Goal: Task Accomplishment & Management: Complete application form

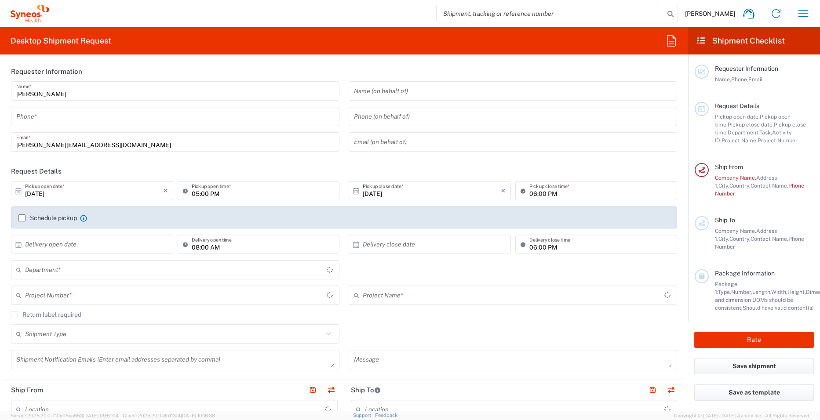
type input "[GEOGRAPHIC_DATA]"
type input "3241"
type input "[GEOGRAPHIC_DATA]"
type input "Syneos Health UK Limited"
click at [152, 114] on input "tel" at bounding box center [175, 116] width 318 height 15
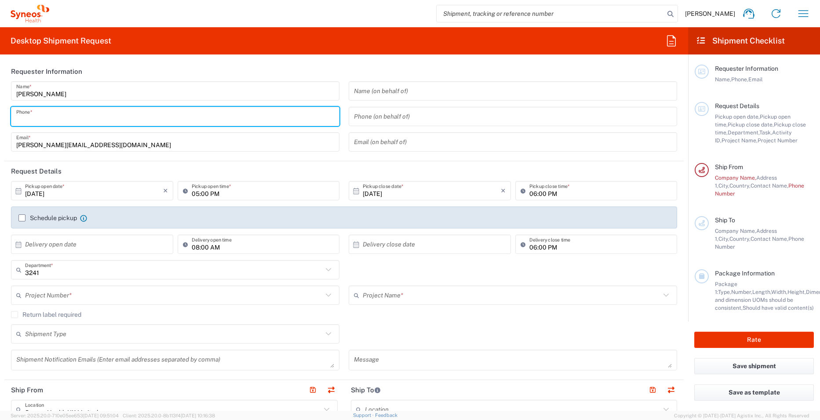
click at [121, 116] on input "tel" at bounding box center [175, 116] width 318 height 15
type input "0"
type input "07584978651"
click at [248, 159] on agx-form-section "Requester Information Andrew Prince Name * 07584978651 Phone * andrew.prince@sy…" at bounding box center [343, 112] width 679 height 100
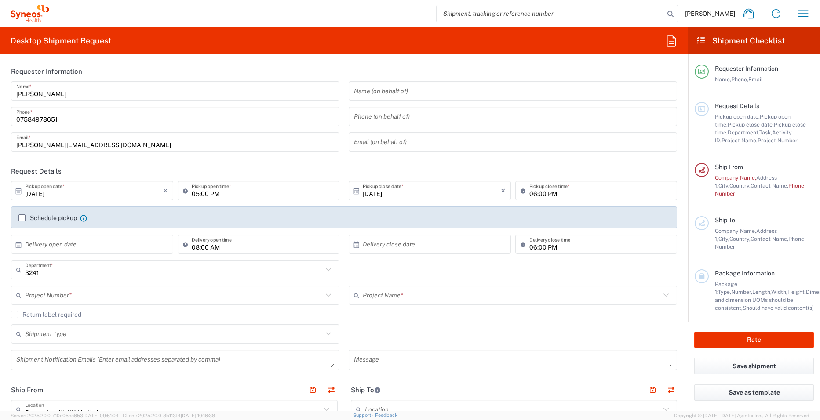
click at [53, 194] on input "[DATE]" at bounding box center [94, 190] width 138 height 15
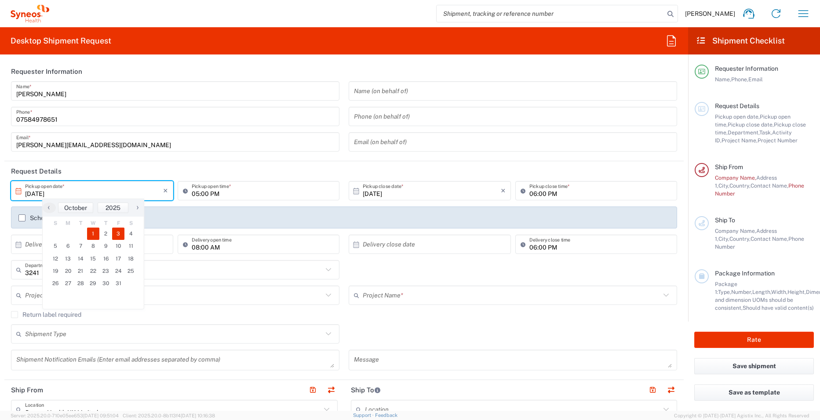
click at [119, 234] on span "3" at bounding box center [118, 234] width 13 height 12
type input "10/03/2025"
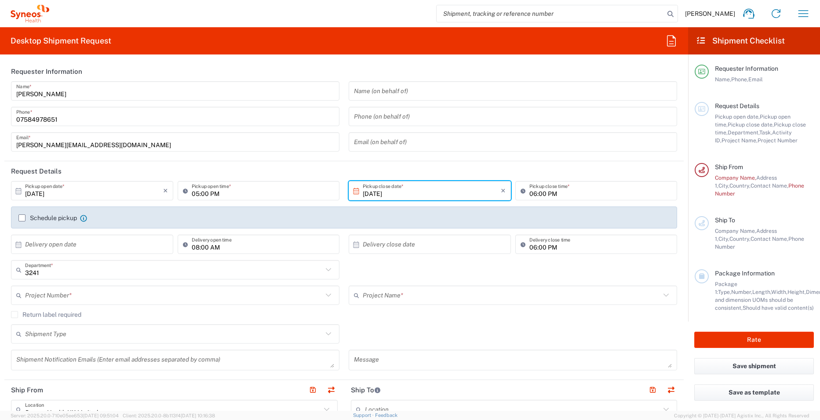
click at [212, 194] on input "05:00 PM" at bounding box center [263, 190] width 143 height 15
click at [209, 194] on input "05:00 PM" at bounding box center [263, 190] width 143 height 15
click at [224, 193] on input "05:00 PM" at bounding box center [263, 190] width 143 height 15
drag, startPoint x: 224, startPoint y: 193, endPoint x: 190, endPoint y: 194, distance: 33.9
click at [192, 194] on input "05:00 PM" at bounding box center [263, 190] width 143 height 15
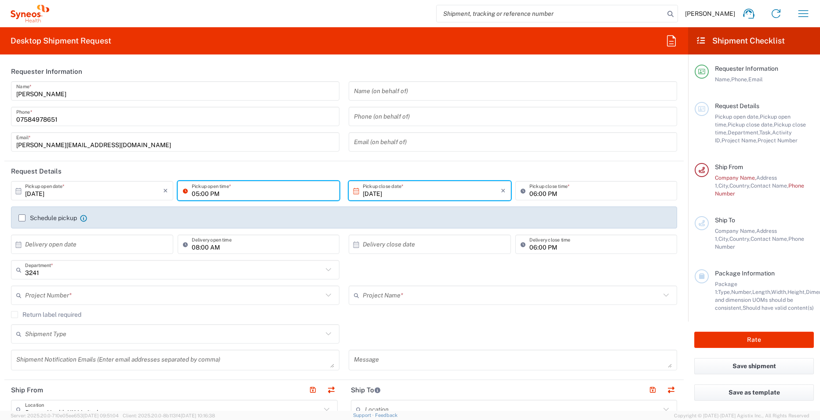
click at [214, 194] on input "05:00 PM" at bounding box center [263, 190] width 143 height 15
click at [195, 195] on input "05:00 PM" at bounding box center [263, 190] width 143 height 15
type input "12:30 PM"
click at [271, 169] on header "Request Details" at bounding box center [343, 171] width 679 height 20
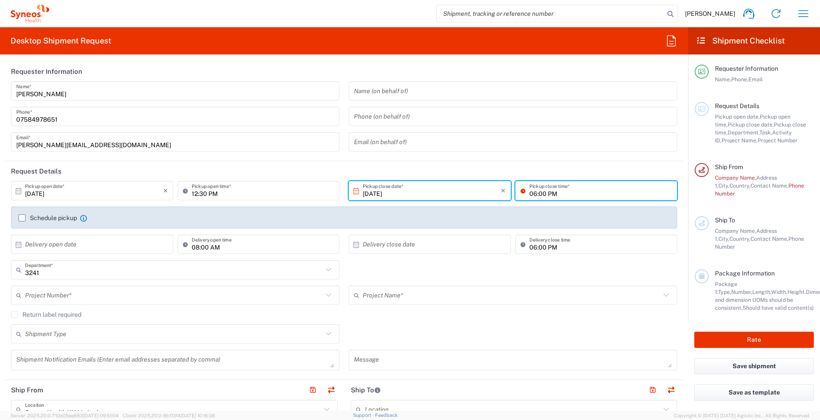
click at [552, 191] on input "06:00 PM" at bounding box center [601, 190] width 143 height 15
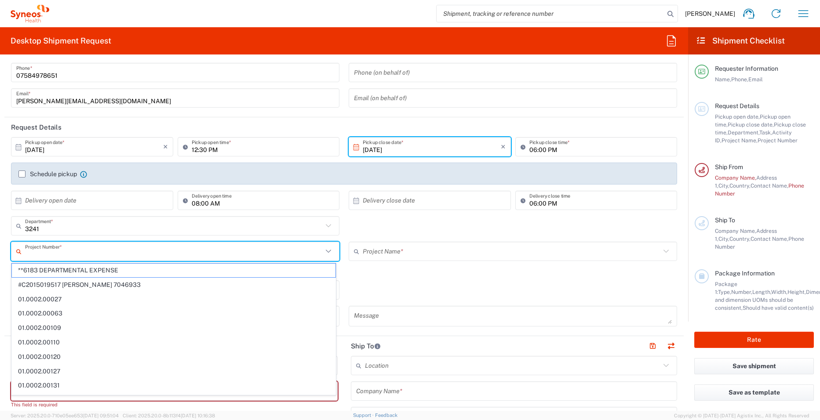
click at [91, 248] on input "text" at bounding box center [174, 251] width 298 height 15
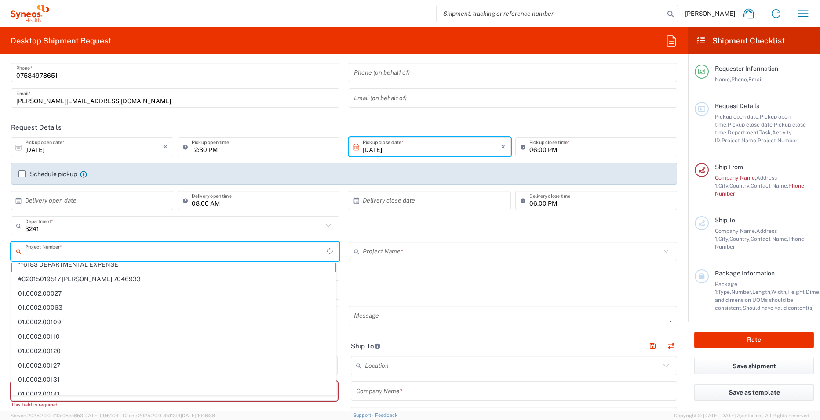
scroll to position [0, 0]
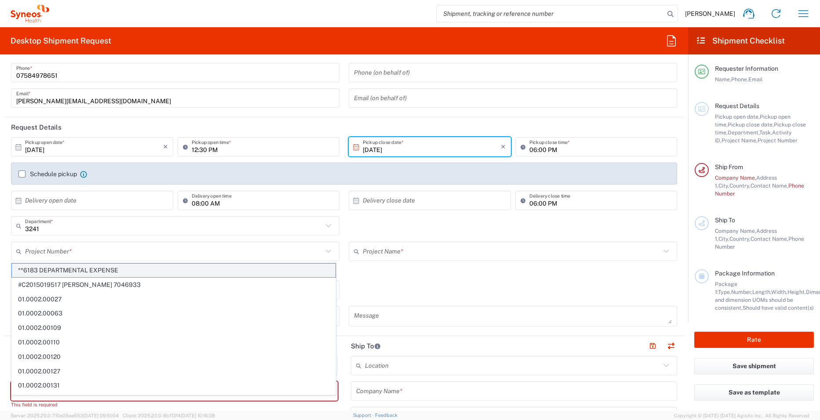
click at [181, 271] on span "**6183 DEPARTMENTAL EXPENSE" at bounding box center [174, 271] width 324 height 14
type input "**6183 DEPARTMENTAL EXPENSE"
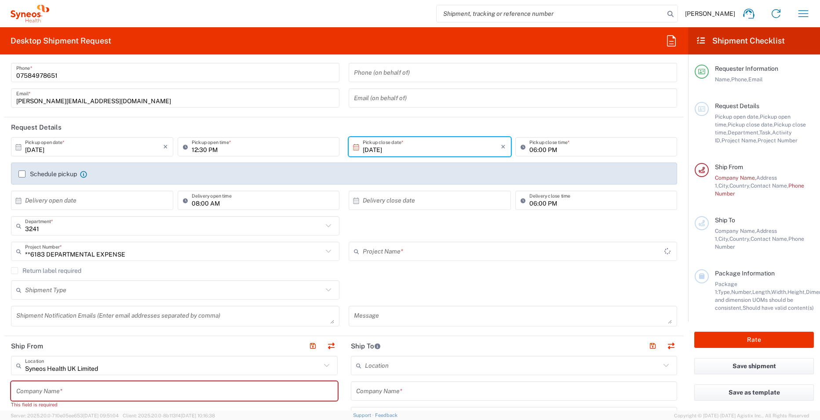
type input "6183"
click at [396, 275] on div "Return label required" at bounding box center [344, 273] width 666 height 13
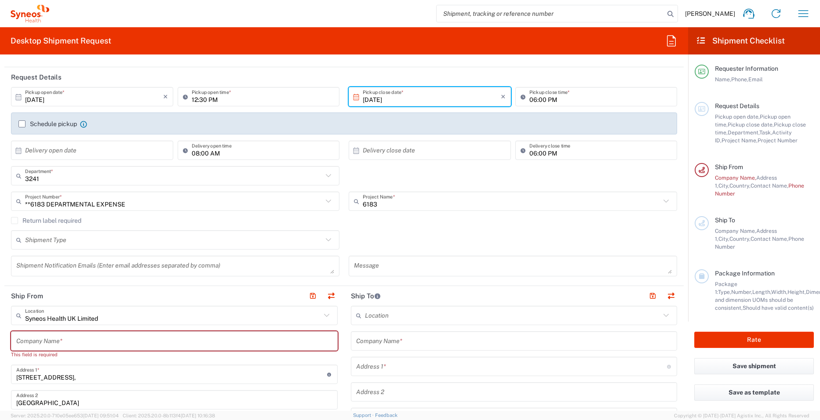
scroll to position [44, 0]
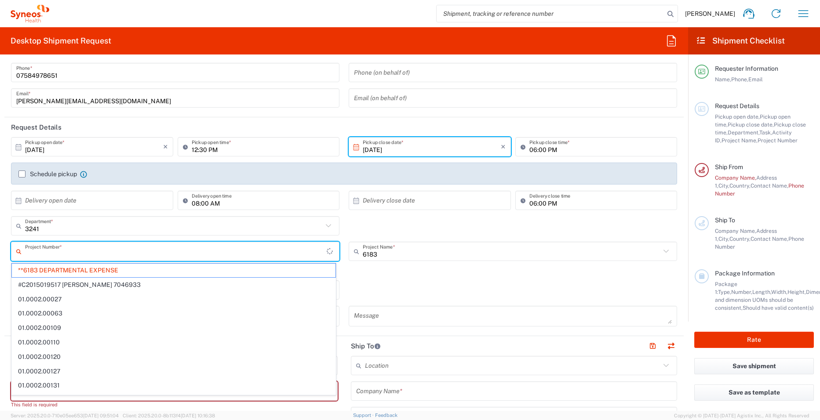
drag, startPoint x: 137, startPoint y: 255, endPoint x: 69, endPoint y: 255, distance: 67.3
click at [69, 255] on input "text" at bounding box center [176, 251] width 302 height 15
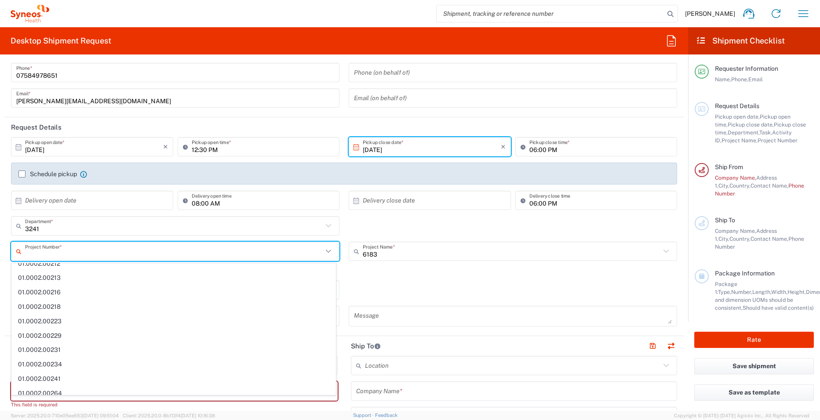
scroll to position [281, 0]
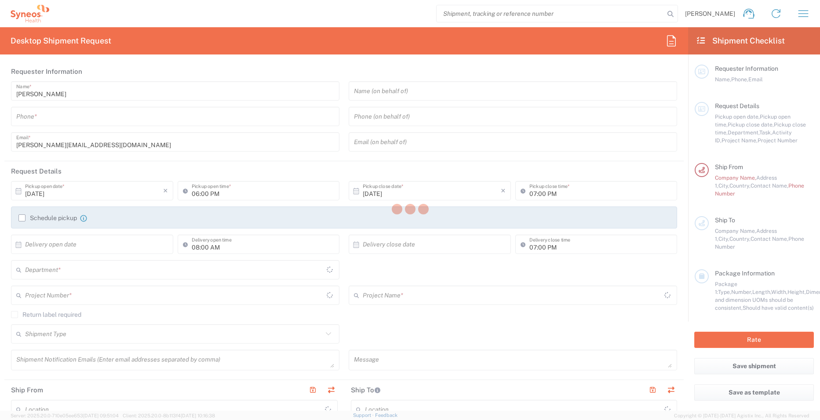
type input "[GEOGRAPHIC_DATA]"
type input "3241"
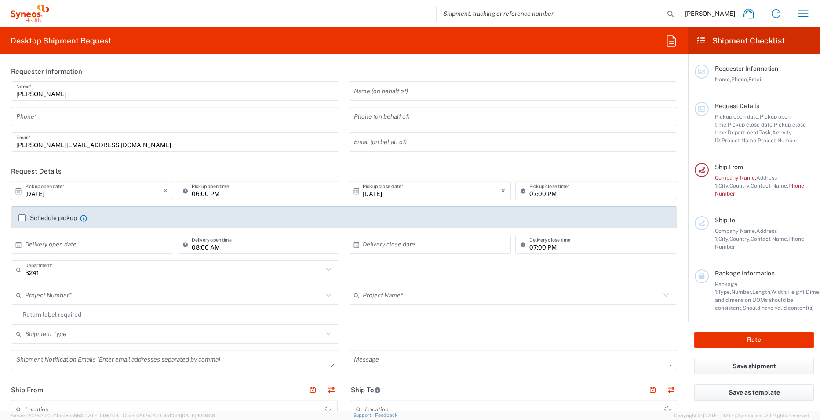
type input "Syneos Health UK Limited"
